Goal: Transaction & Acquisition: Purchase product/service

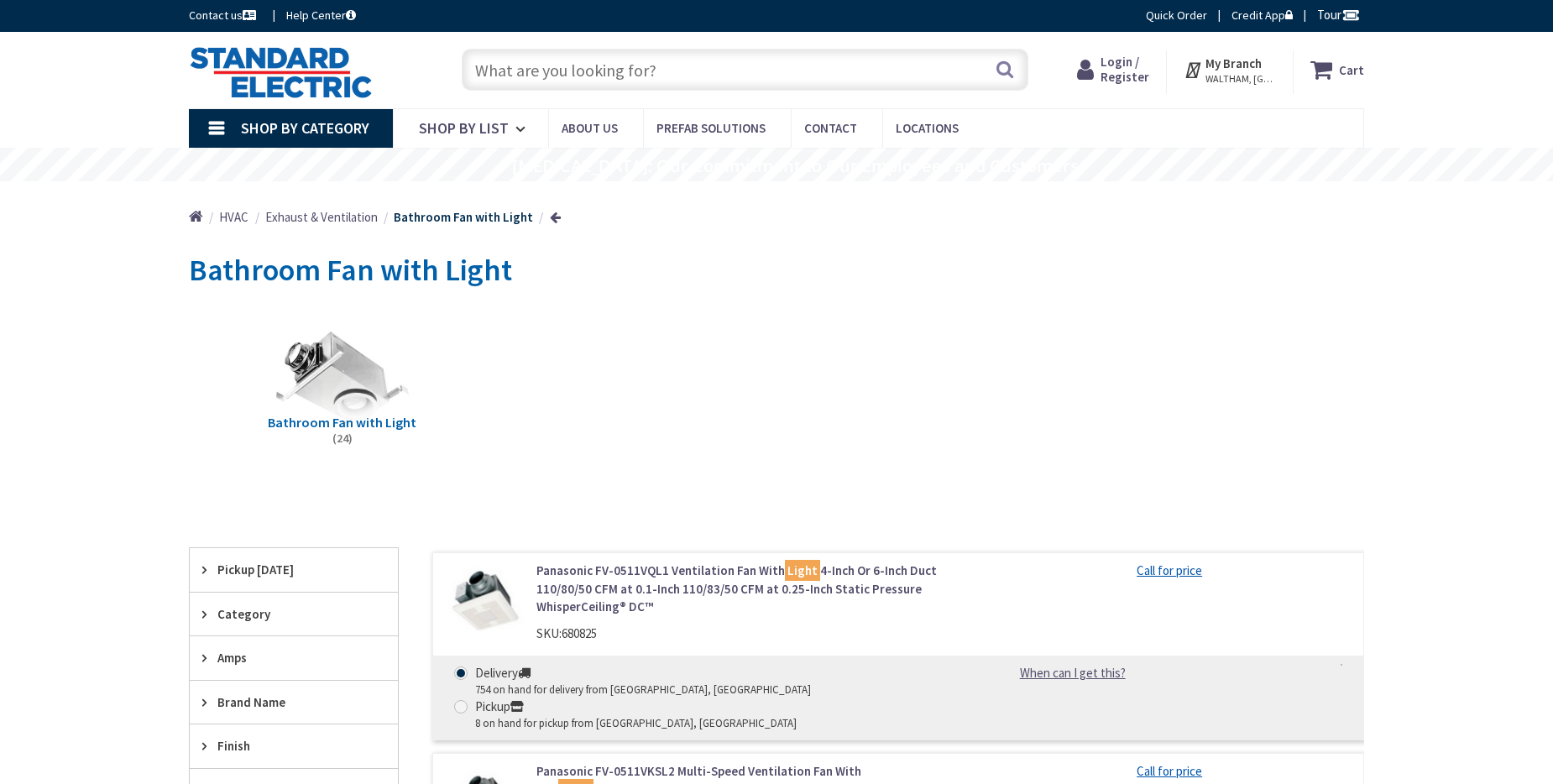
click at [627, 64] on input "text" at bounding box center [745, 70] width 566 height 42
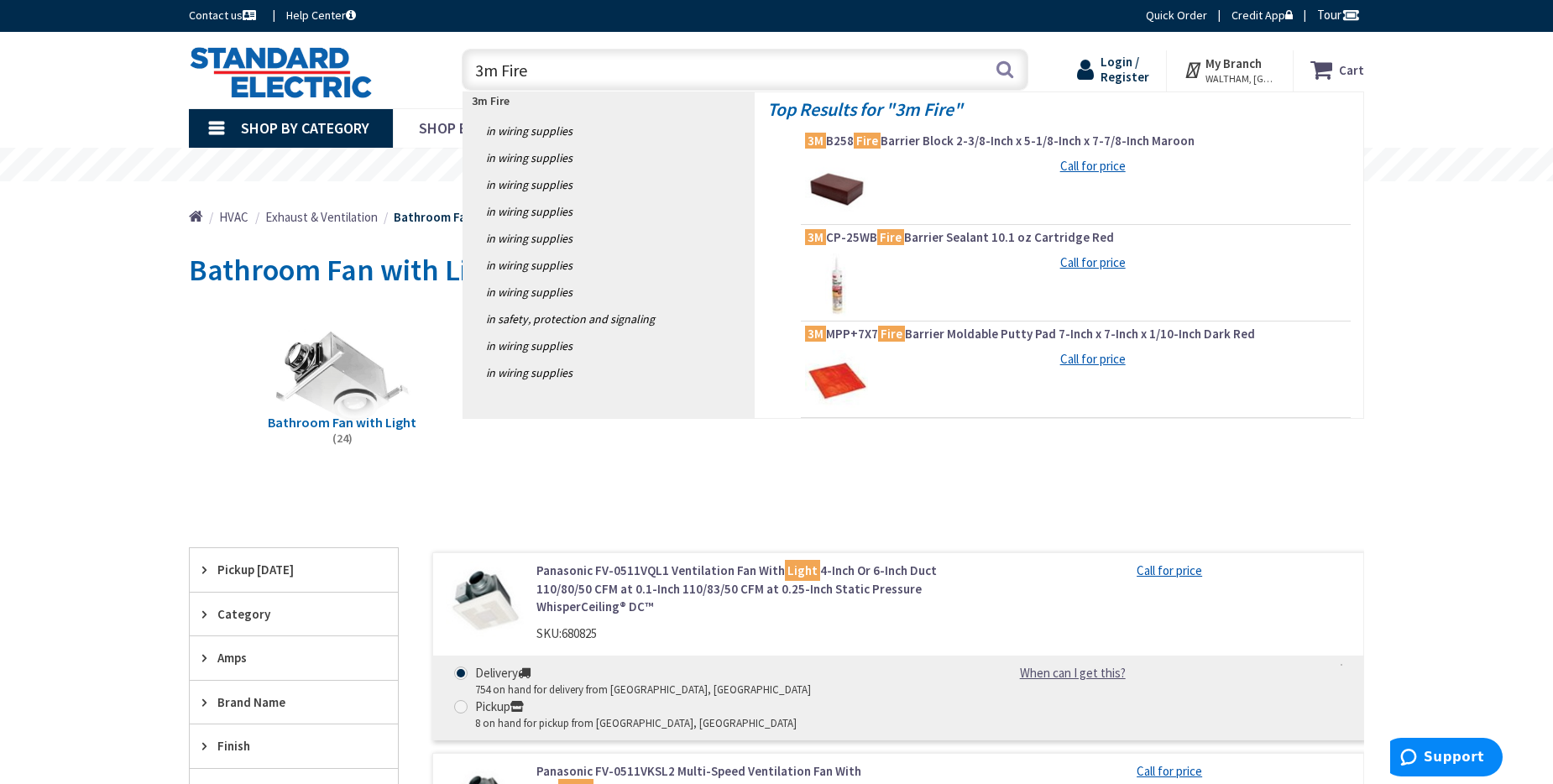
type input "3m Fire"
click at [1143, 66] on span "Login / Register" at bounding box center [1125, 69] width 49 height 31
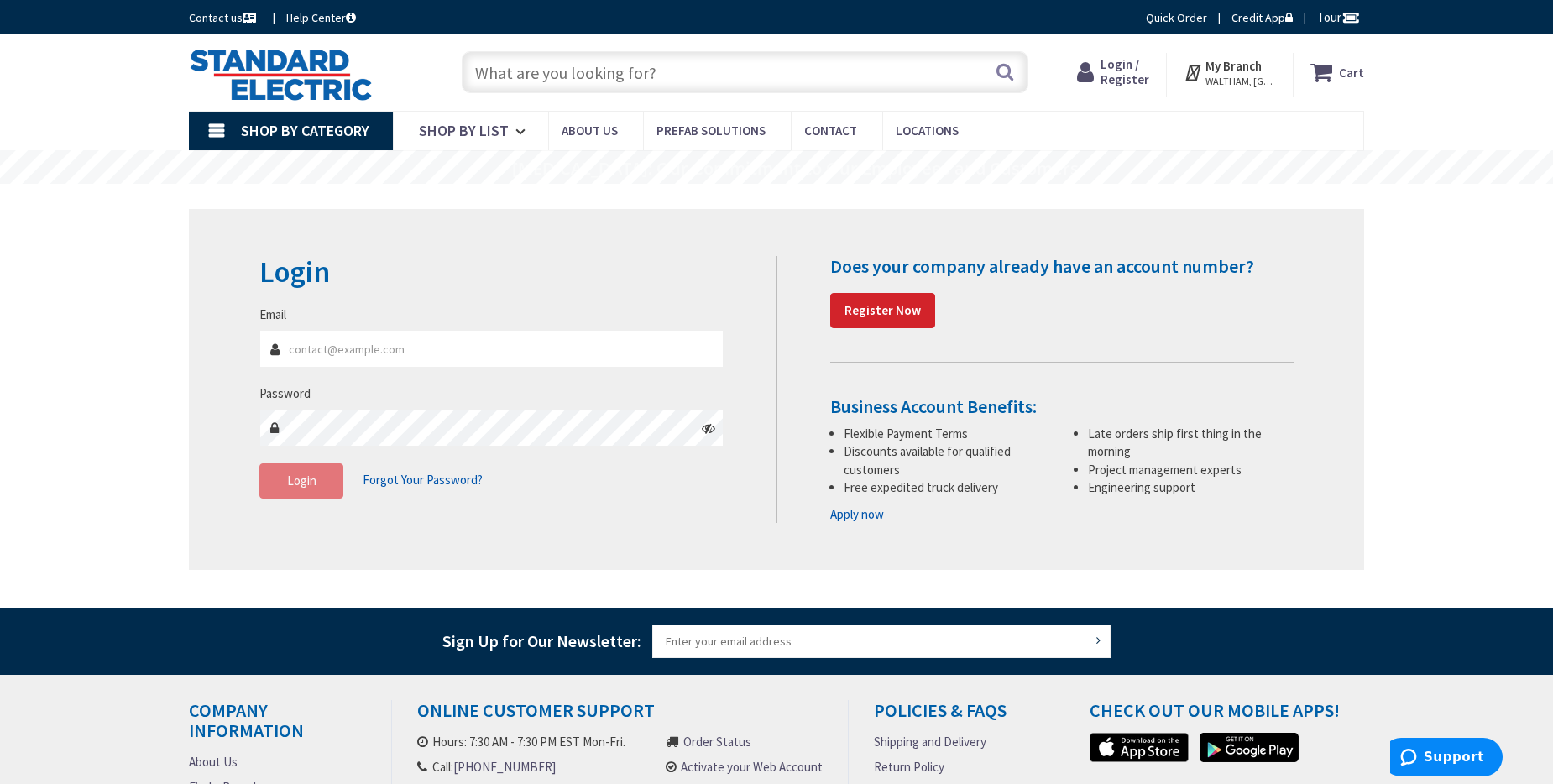
type input "[PERSON_NAME][EMAIL_ADDRESS][PERSON_NAME][DOMAIN_NAME]"
click at [305, 486] on span "Login" at bounding box center [301, 481] width 29 height 16
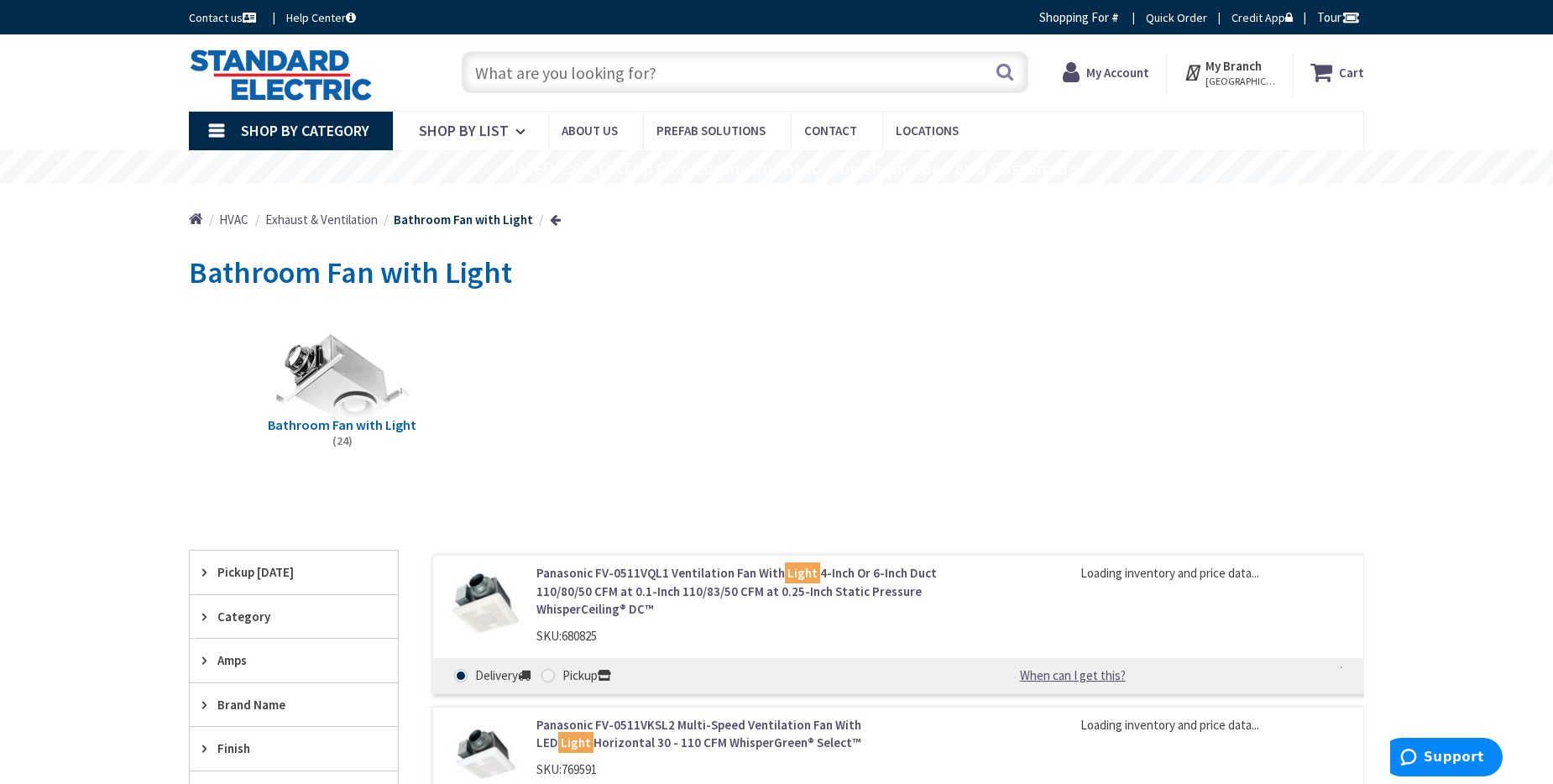
click at [693, 69] on input "text" at bounding box center [745, 72] width 566 height 42
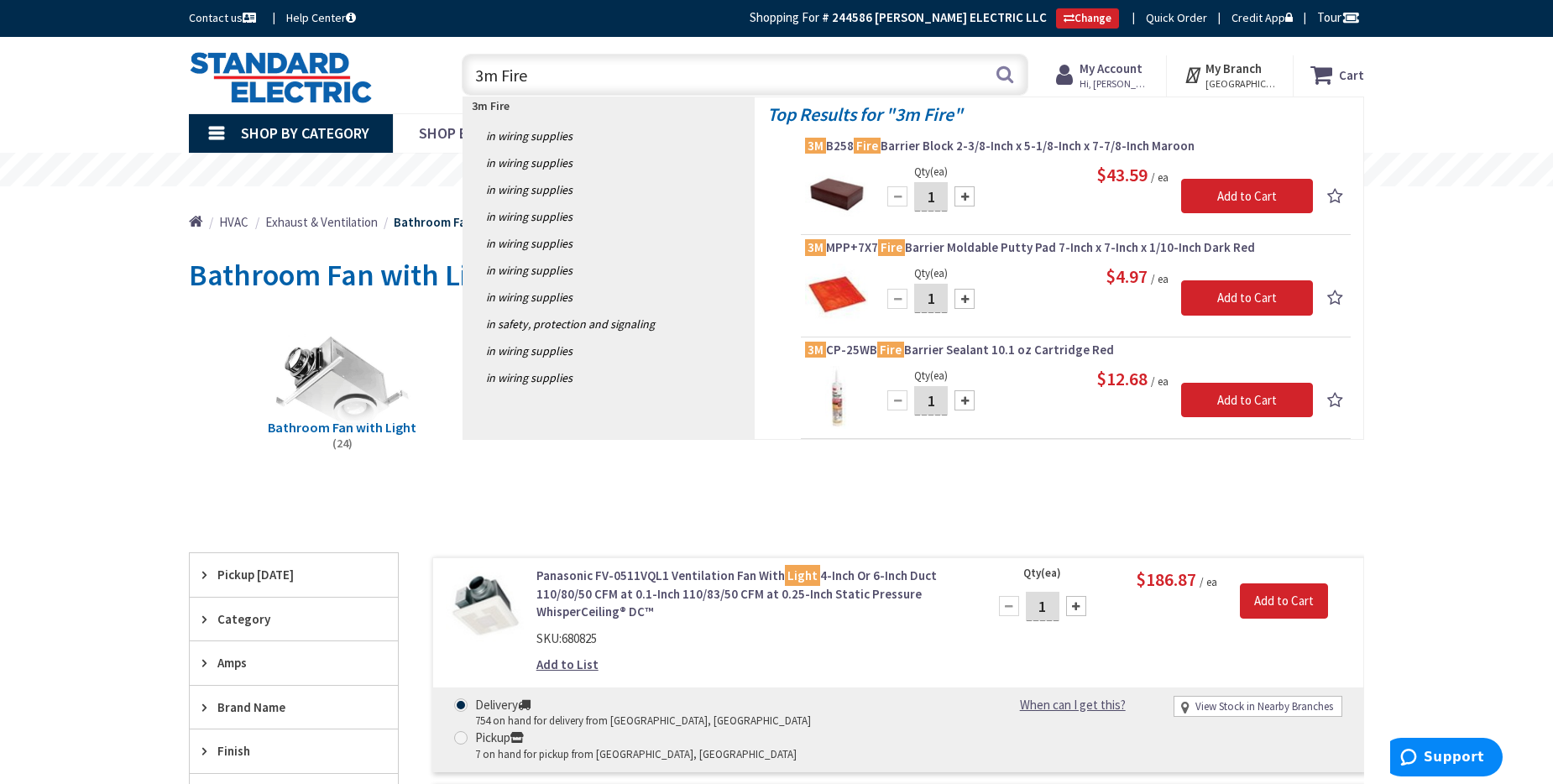
type input "3m Fire"
click at [1020, 396] on div "Qty (ea) 1 Please select a quantity Add to Cart $12.68 / ea" at bounding box center [1076, 397] width 541 height 63
click at [950, 348] on span "3M CP-25WB Fire Barrier Sealant 10.1 oz Cartridge Red" at bounding box center [1076, 349] width 541 height 16
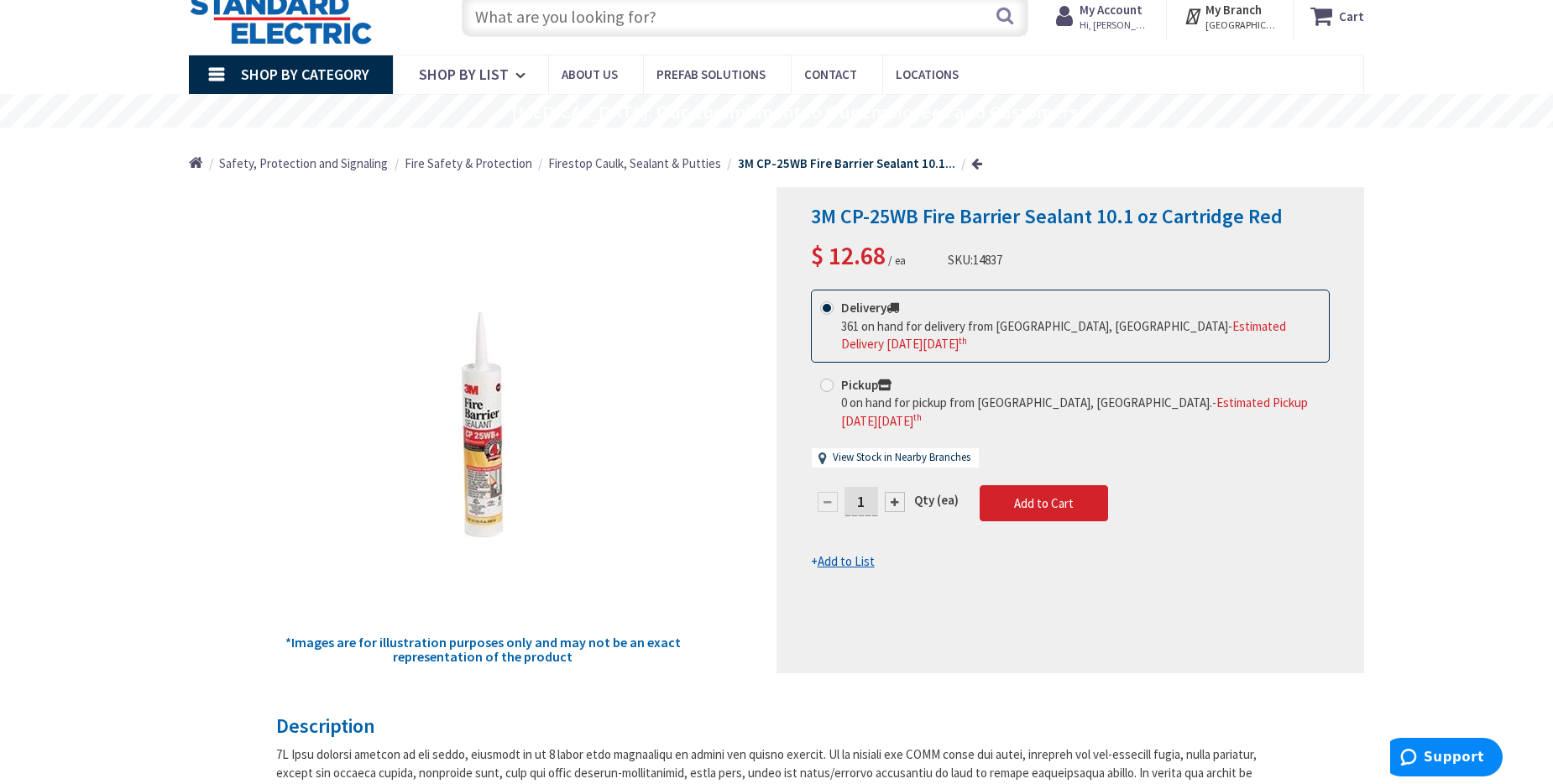
scroll to position [83, 0]
